Goal: Information Seeking & Learning: Learn about a topic

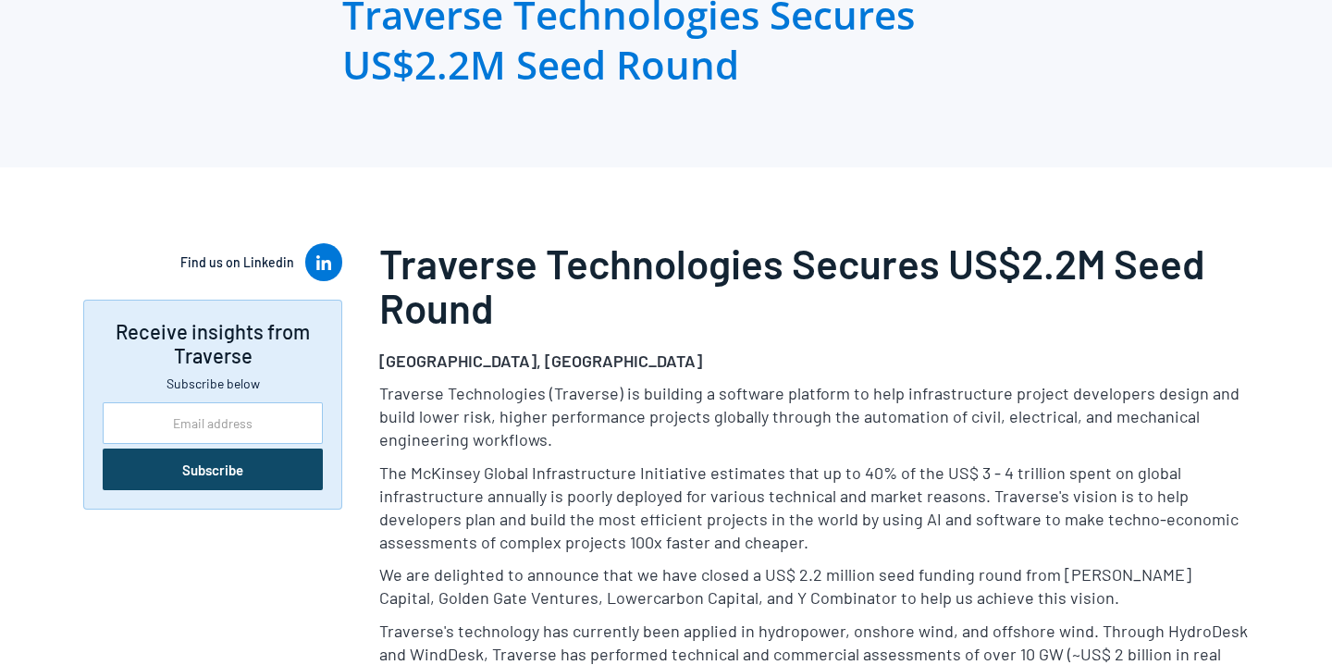
scroll to position [199, 0]
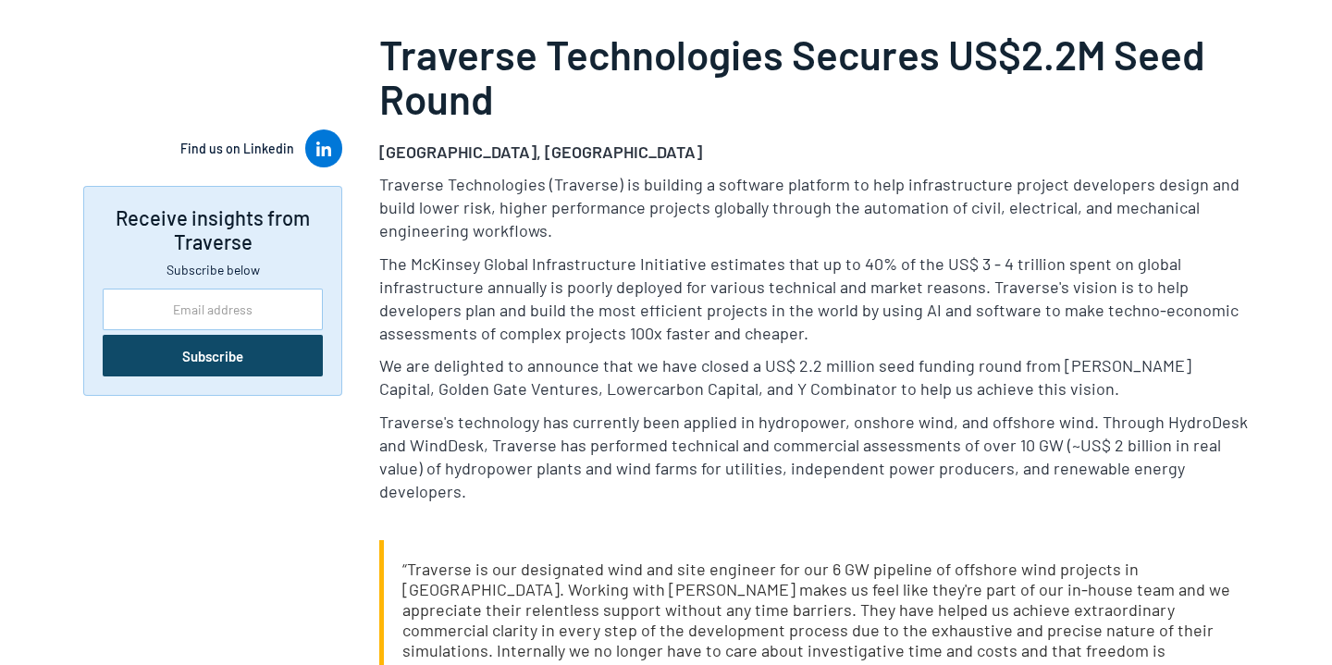
scroll to position [467, 0]
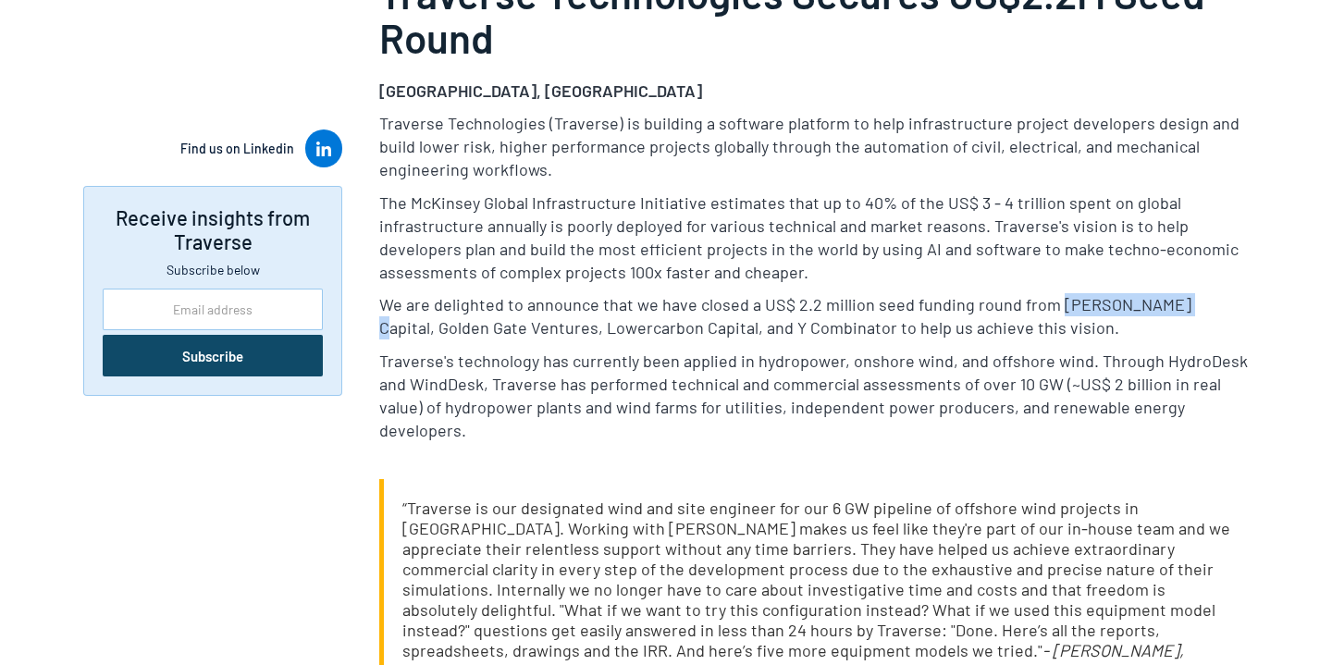
drag, startPoint x: 1042, startPoint y: 306, endPoint x: 1152, endPoint y: 299, distance: 109.4
click at [1152, 299] on p "We are delighted to announce that we have closed a US$ 2.2 million seed funding…" at bounding box center [813, 316] width 869 height 46
copy p "[PERSON_NAME] Capital"
drag, startPoint x: 1158, startPoint y: 308, endPoint x: 445, endPoint y: 332, distance: 713.5
click at [445, 332] on p "We are delighted to announce that we have closed a US$ 2.2 million seed funding…" at bounding box center [813, 316] width 869 height 46
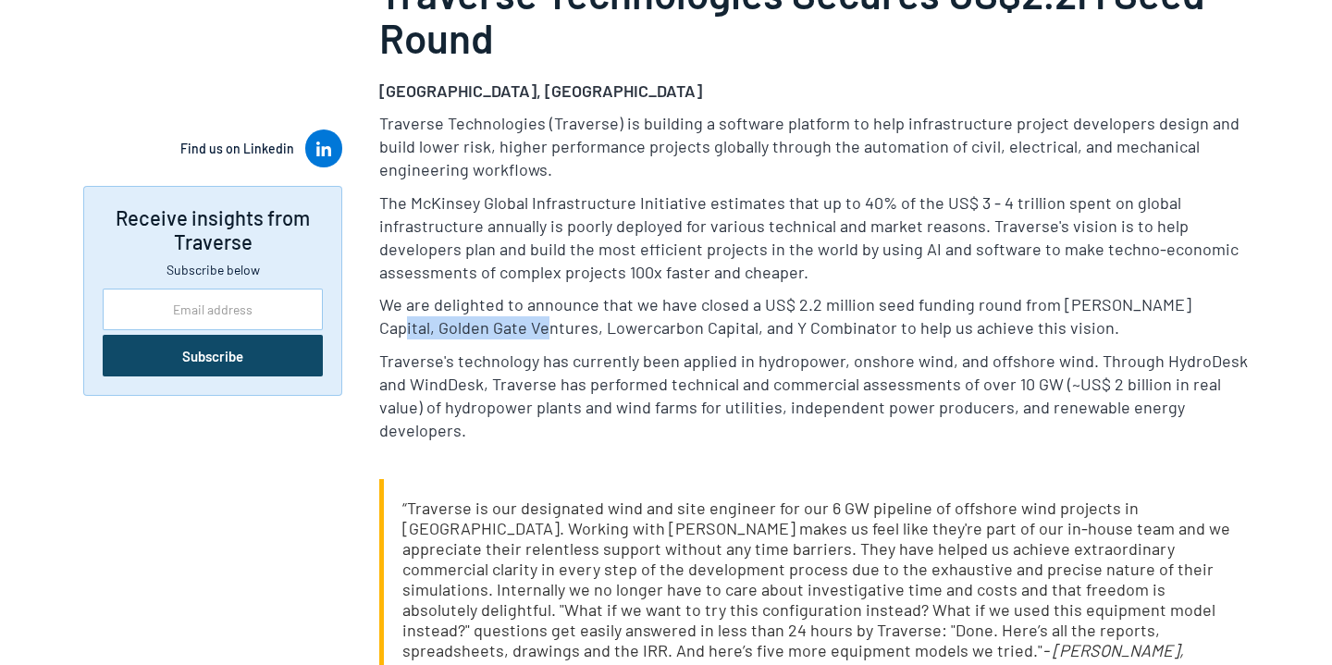
copy p "Golden Gate Ventures"
drag, startPoint x: 452, startPoint y: 328, endPoint x: 598, endPoint y: 323, distance: 146.2
click at [598, 323] on p "We are delighted to announce that we have closed a US$ 2.2 million seed funding…" at bounding box center [813, 316] width 869 height 46
copy p "Lowercarbon Capital"
